Goal: Information Seeking & Learning: Learn about a topic

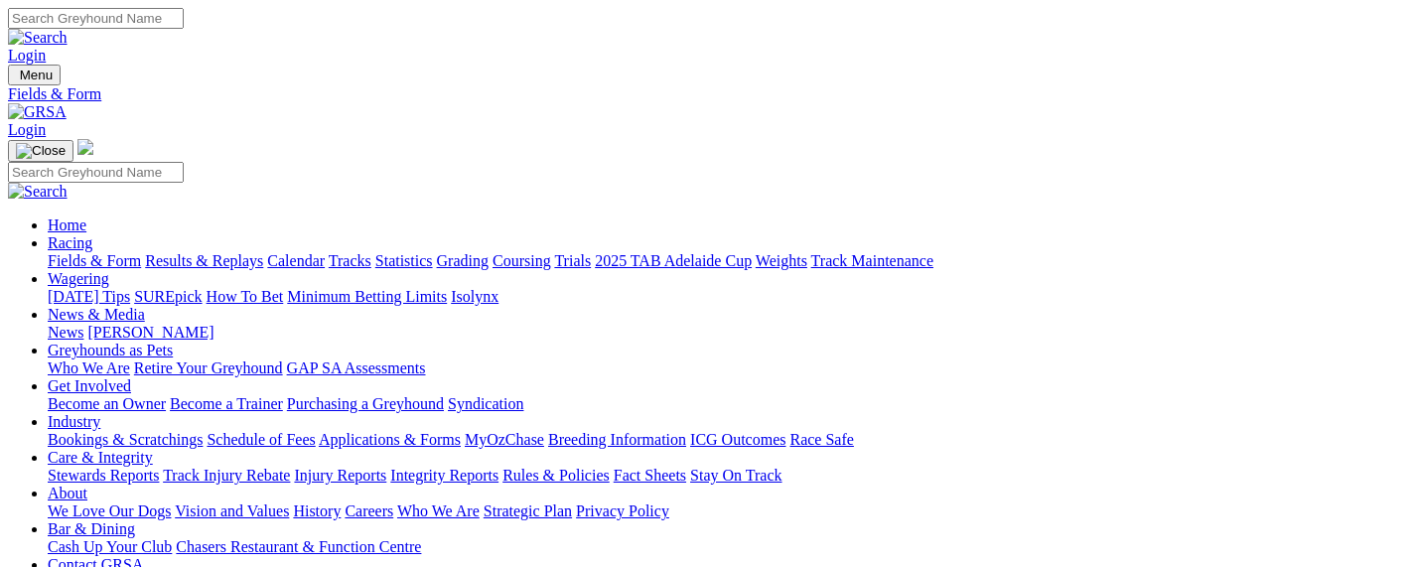
select select "QLD"
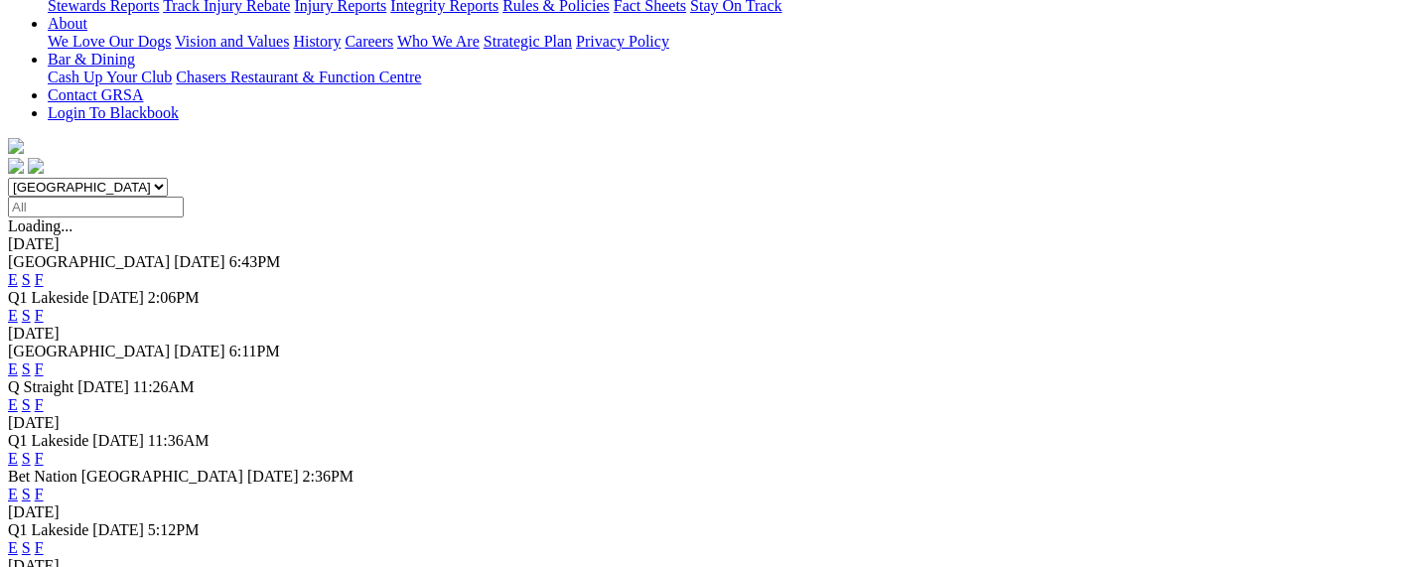
scroll to position [483, 0]
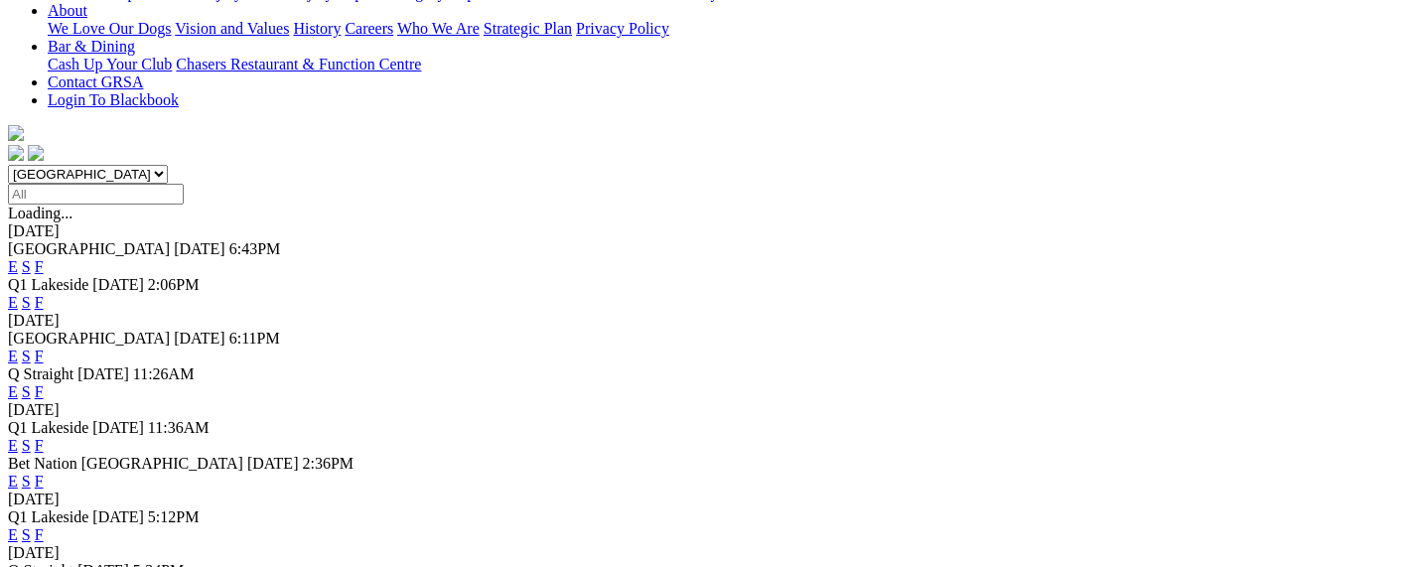
click at [44, 473] on link "F" at bounding box center [39, 481] width 9 height 17
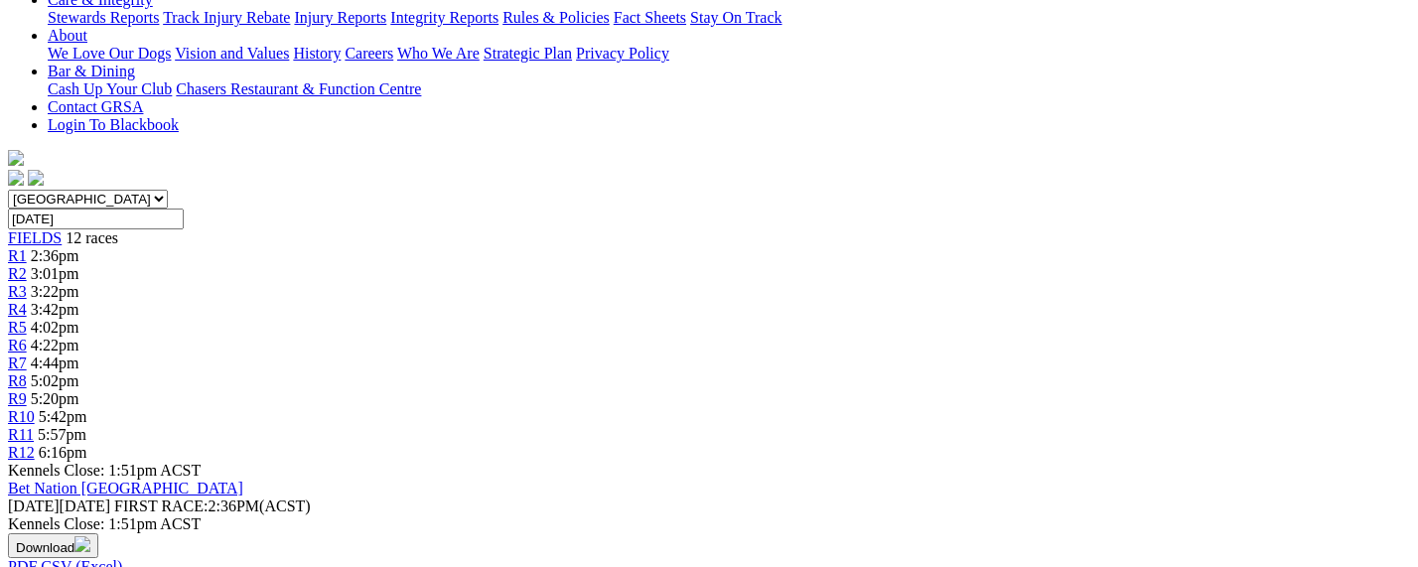
scroll to position [525, 0]
